Goal: Communication & Community: Participate in discussion

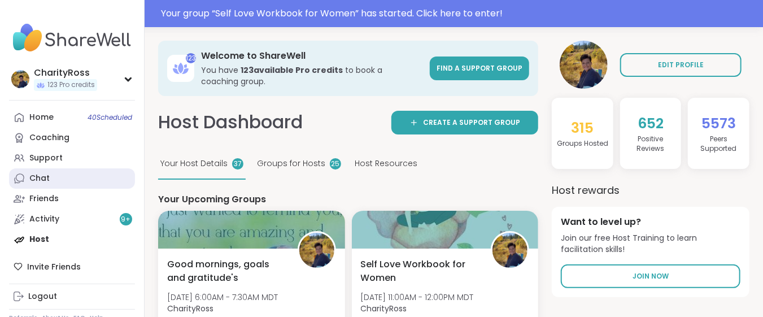
click at [84, 175] on link "Chat" at bounding box center [72, 178] width 126 height 20
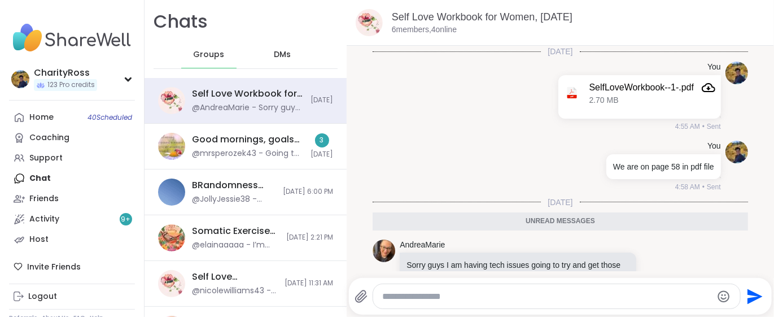
scroll to position [35, 0]
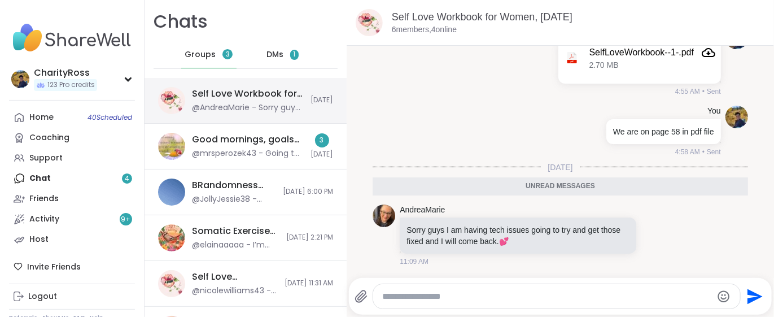
click at [174, 85] on div "Self Love Workbook for Women, [DATE] @AndreaMarie - Sorry guys I am having tech…" at bounding box center [246, 101] width 202 height 46
click at [275, 61] on div "DMs 1" at bounding box center [282, 54] width 55 height 27
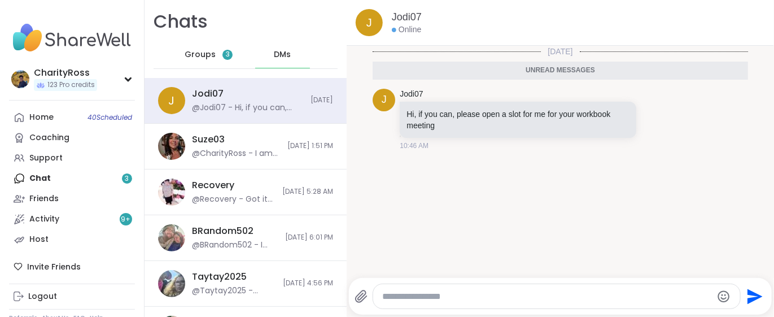
click at [206, 57] on span "Groups" at bounding box center [200, 54] width 31 height 11
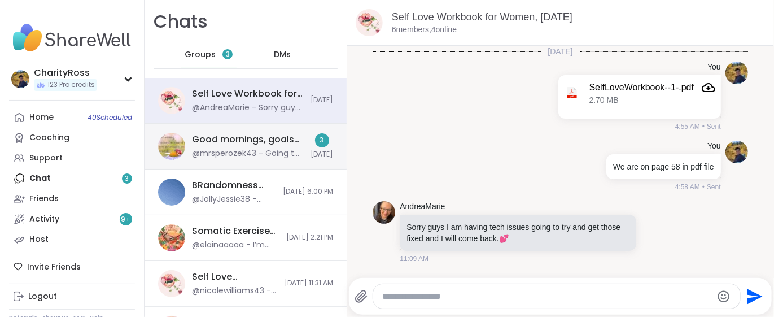
click at [262, 151] on div "@mrsperozek43 - Going to go get in the shower" at bounding box center [248, 153] width 112 height 11
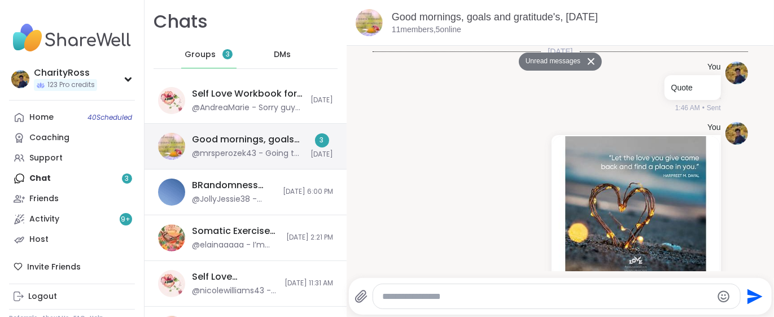
scroll to position [1126, 0]
